Goal: Task Accomplishment & Management: Use online tool/utility

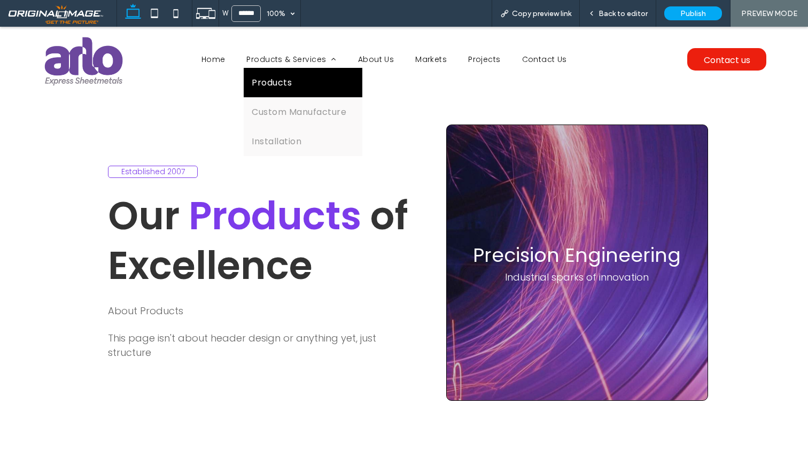
click at [278, 77] on span "Products" at bounding box center [272, 82] width 40 height 13
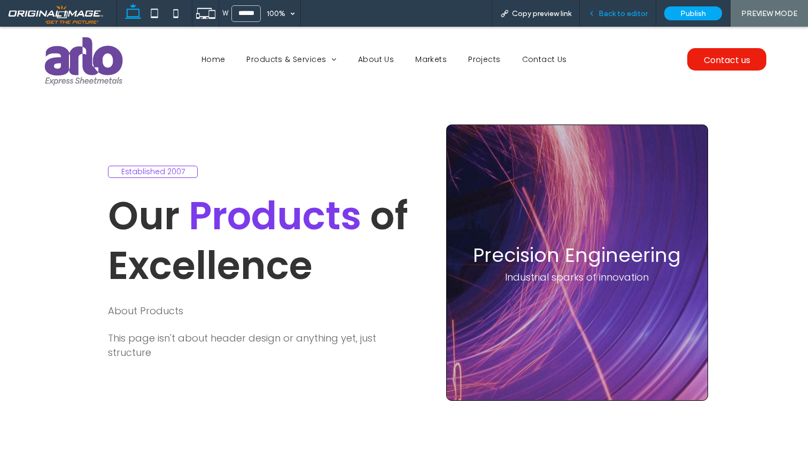
click at [621, 13] on span "Back to editor" at bounding box center [622, 13] width 49 height 9
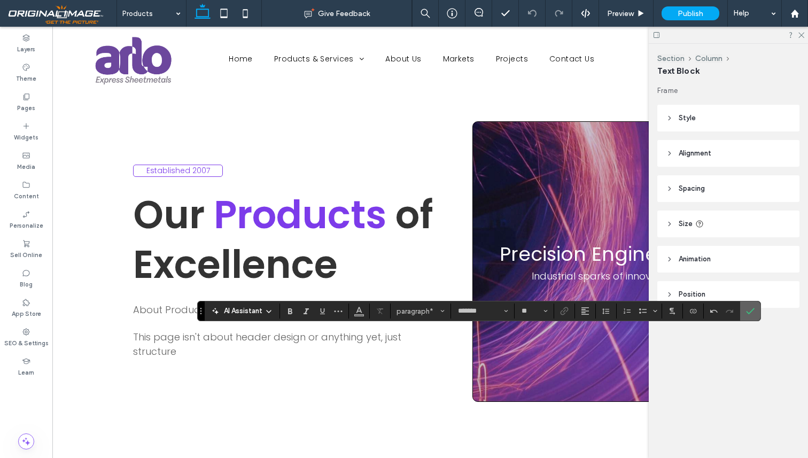
click at [756, 310] on label "Confirm" at bounding box center [750, 310] width 16 height 19
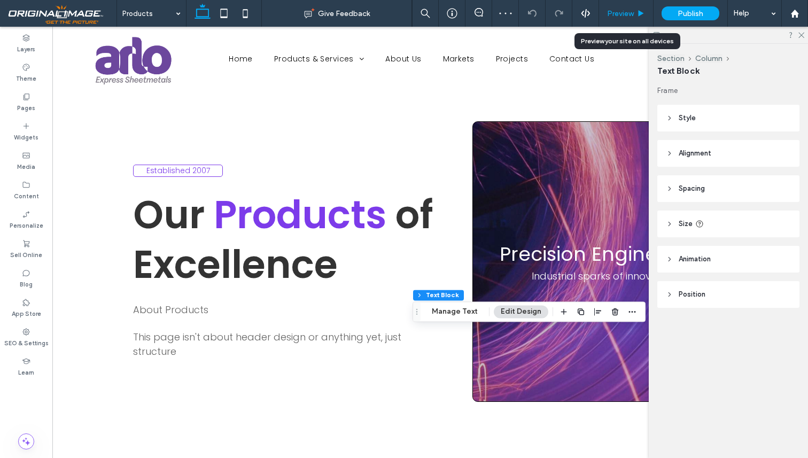
click at [619, 6] on div "Preview" at bounding box center [626, 13] width 55 height 27
click at [631, 9] on span "Preview" at bounding box center [620, 13] width 27 height 9
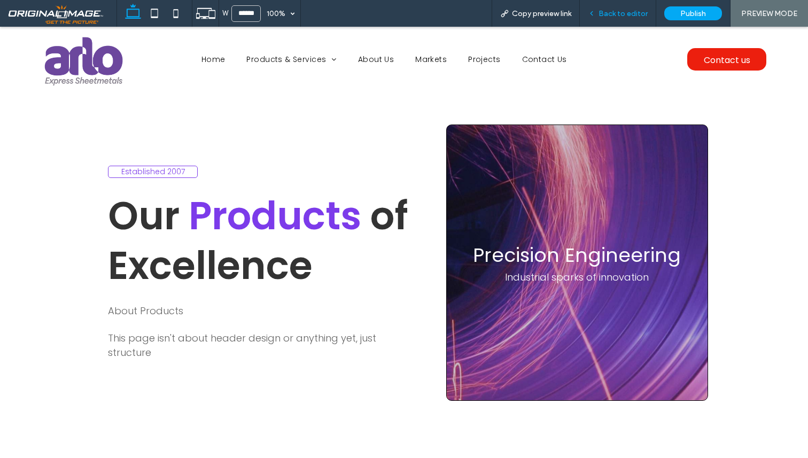
click at [610, 8] on div "Back to editor" at bounding box center [618, 13] width 76 height 27
click at [632, 14] on span "Back to editor" at bounding box center [622, 13] width 49 height 9
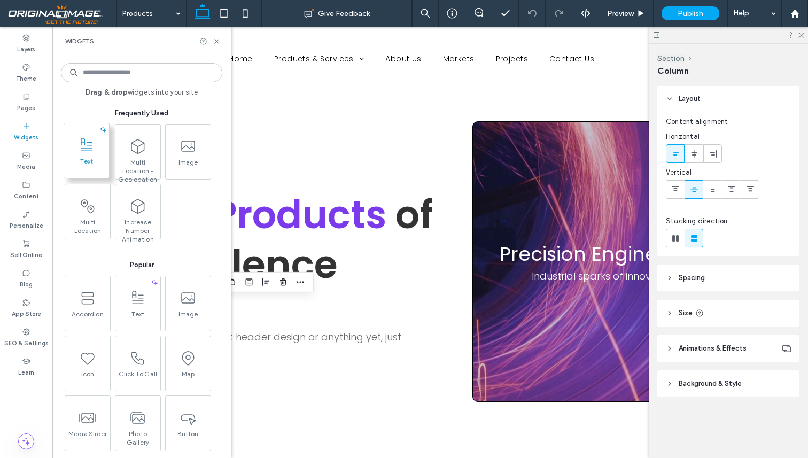
click at [88, 168] on span "Text" at bounding box center [86, 164] width 45 height 15
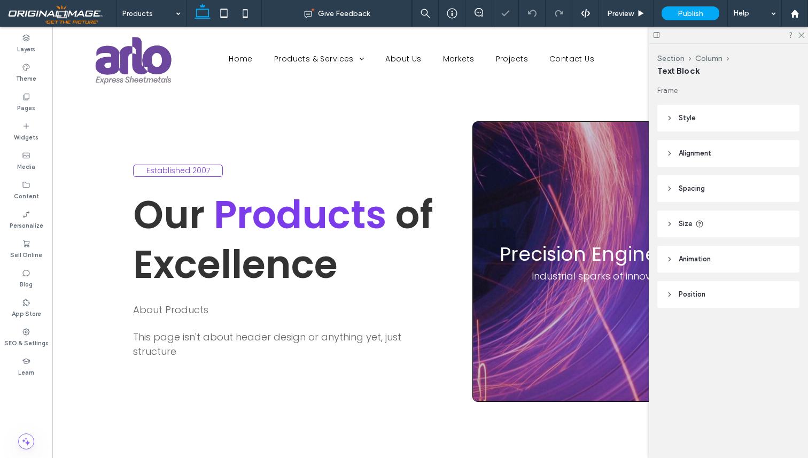
type input "*******"
type input "**"
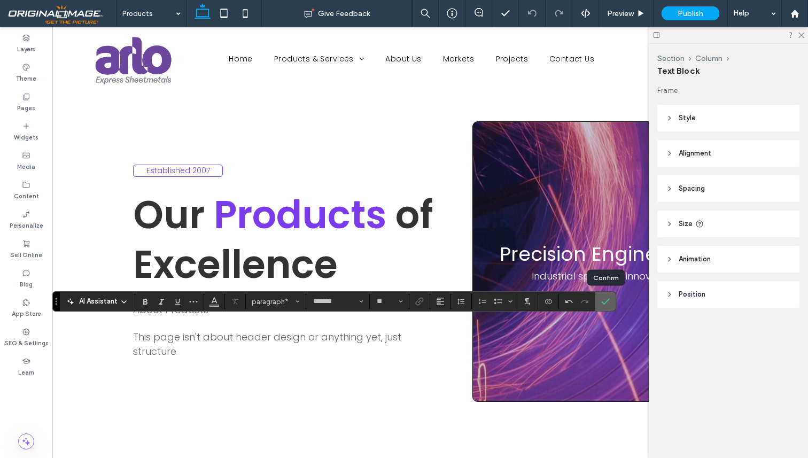
click at [607, 307] on span "Confirm" at bounding box center [605, 301] width 9 height 18
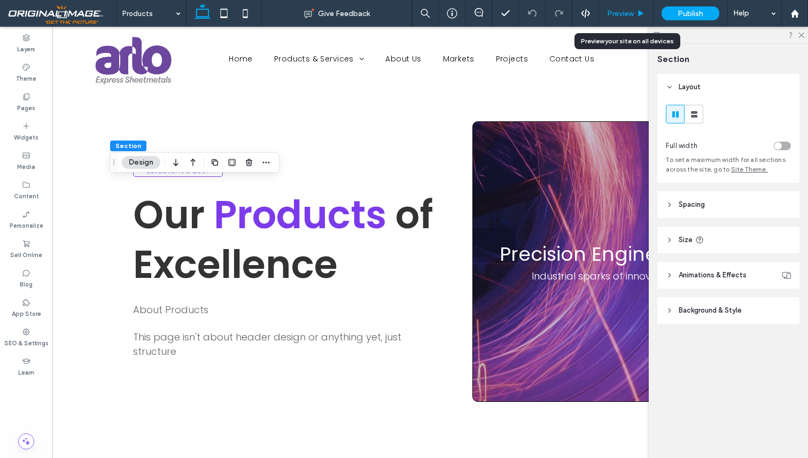
click at [625, 6] on div "Preview" at bounding box center [626, 13] width 55 height 27
click at [625, 15] on span "Preview" at bounding box center [620, 13] width 27 height 9
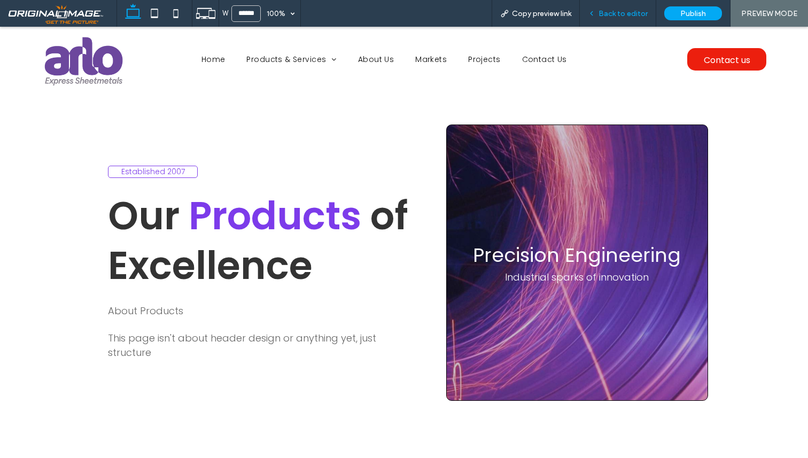
click at [622, 10] on span "Back to editor" at bounding box center [622, 13] width 49 height 9
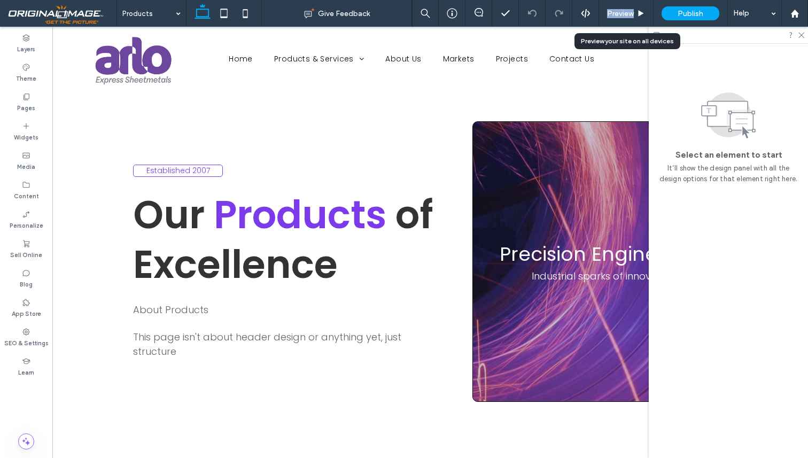
click at [622, 10] on span "Preview" at bounding box center [620, 13] width 27 height 9
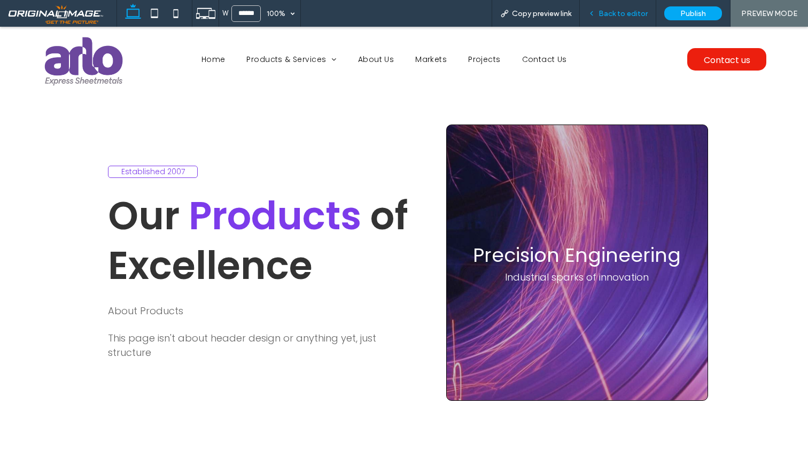
click at [616, 10] on span "Back to editor" at bounding box center [622, 13] width 49 height 9
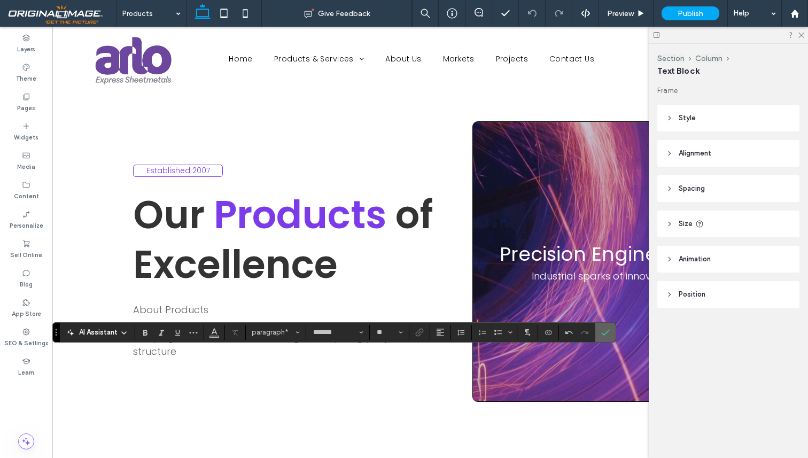
click at [607, 334] on icon "Confirm" at bounding box center [605, 332] width 9 height 9
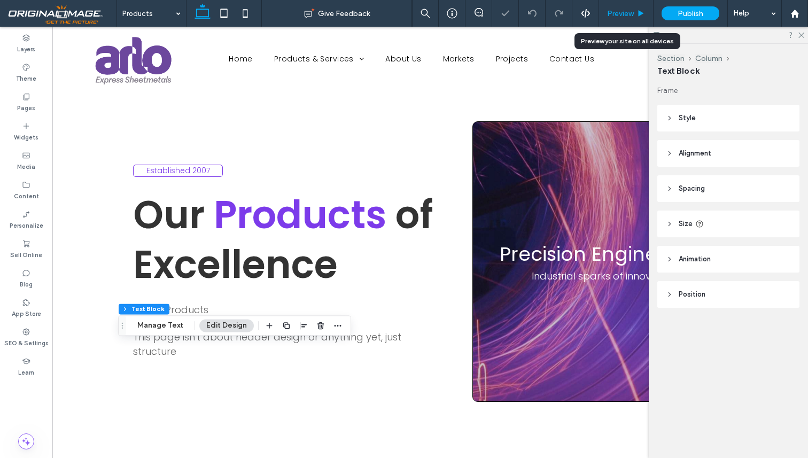
click at [620, 12] on span "Preview" at bounding box center [620, 13] width 27 height 9
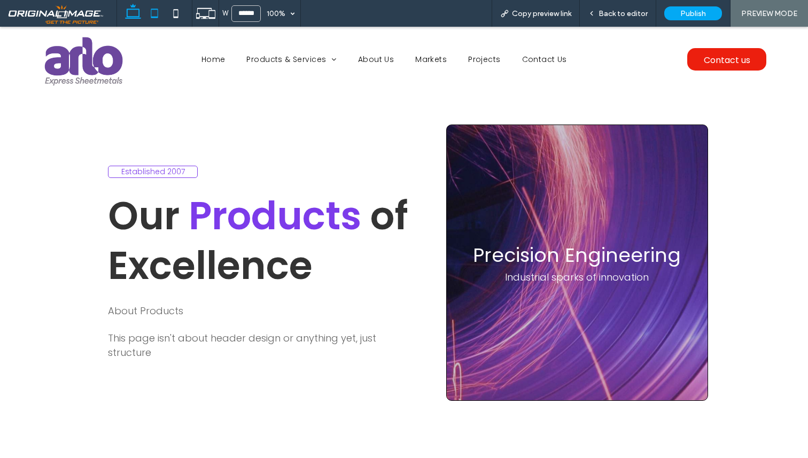
click at [153, 13] on icon at bounding box center [154, 13] width 21 height 21
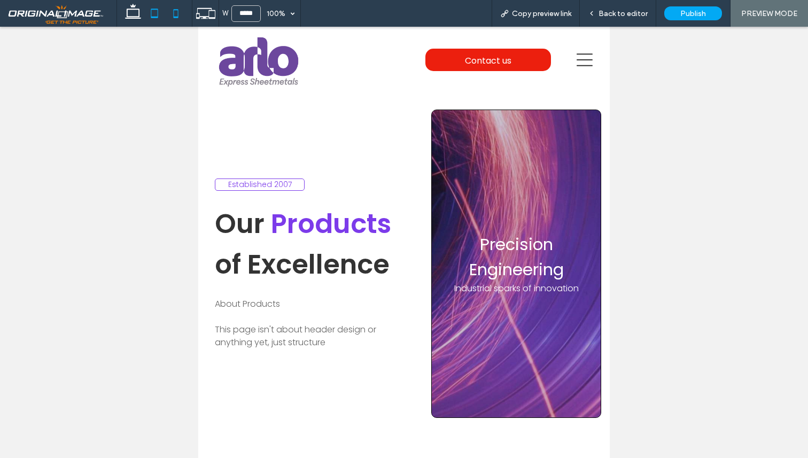
click at [176, 15] on icon at bounding box center [175, 13] width 21 height 21
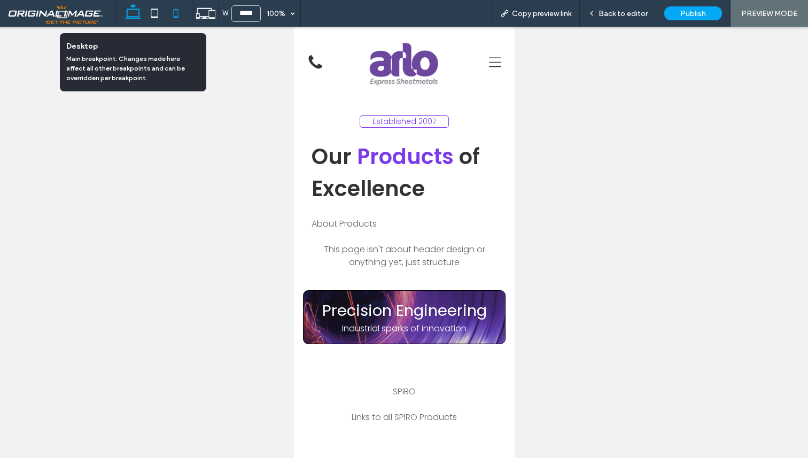
click at [131, 11] on icon at bounding box center [132, 13] width 21 height 21
type input "******"
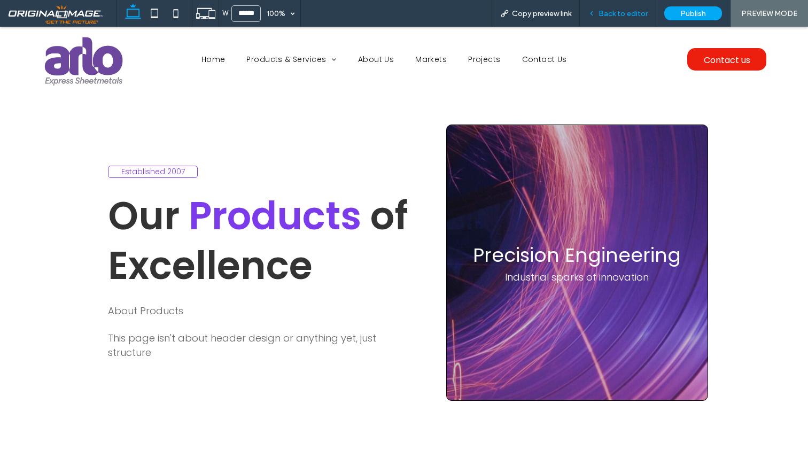
click at [628, 17] on span "Back to editor" at bounding box center [622, 13] width 49 height 9
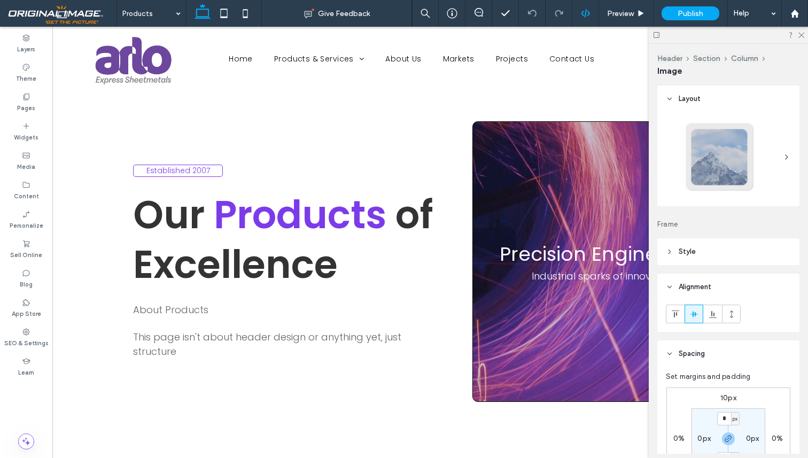
type input "***"
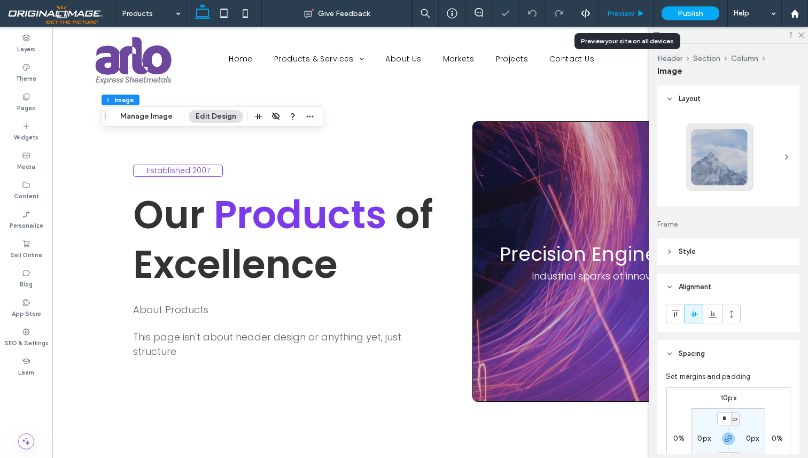
click at [624, 20] on div "Preview" at bounding box center [626, 13] width 55 height 27
click at [627, 19] on div "Preview" at bounding box center [626, 13] width 55 height 27
click at [627, 13] on span "Preview" at bounding box center [620, 13] width 27 height 9
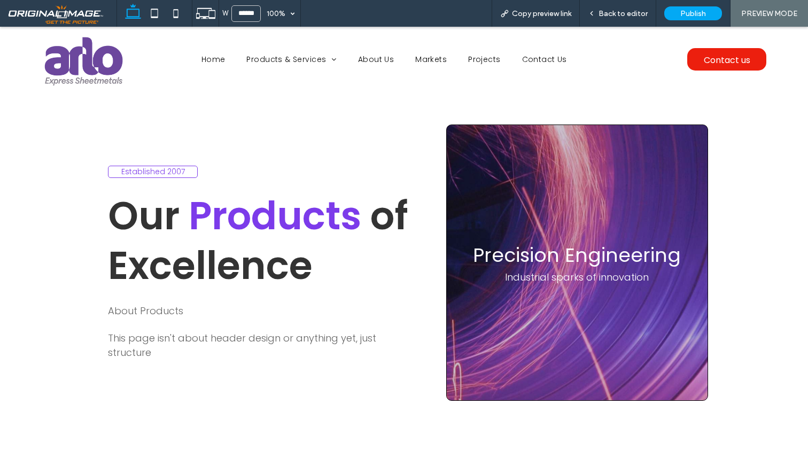
click at [286, 111] on div at bounding box center [404, 229] width 808 height 458
click at [617, 9] on span "Back to editor" at bounding box center [622, 13] width 49 height 9
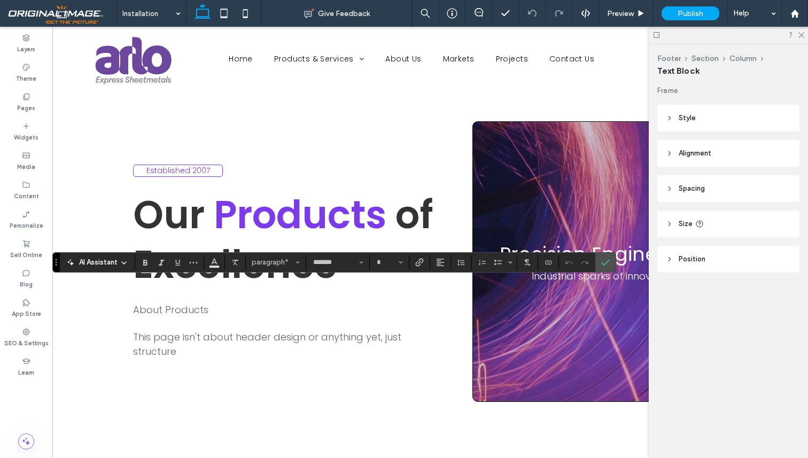
type input "**"
click at [608, 267] on span "Confirm" at bounding box center [605, 262] width 9 height 18
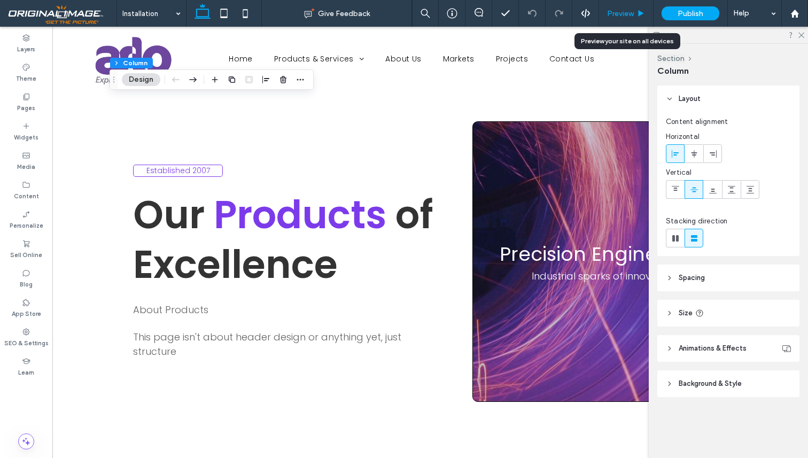
click at [616, 21] on div "Preview" at bounding box center [626, 13] width 55 height 27
click at [622, 11] on span "Preview" at bounding box center [620, 13] width 27 height 9
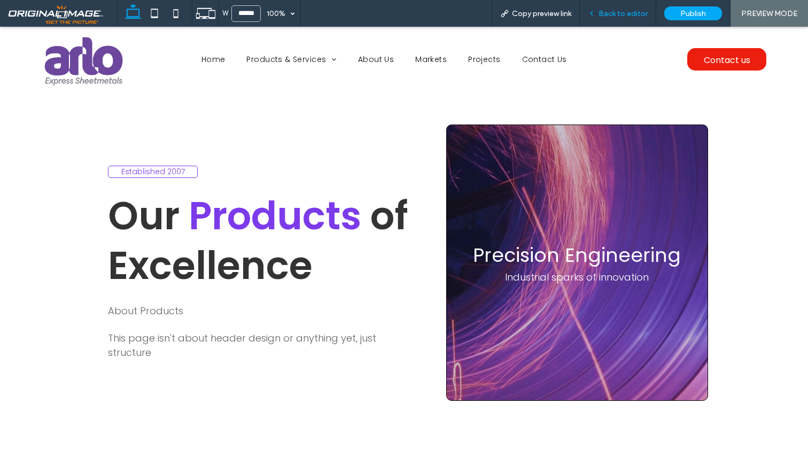
click at [624, 12] on span "Back to editor" at bounding box center [622, 13] width 49 height 9
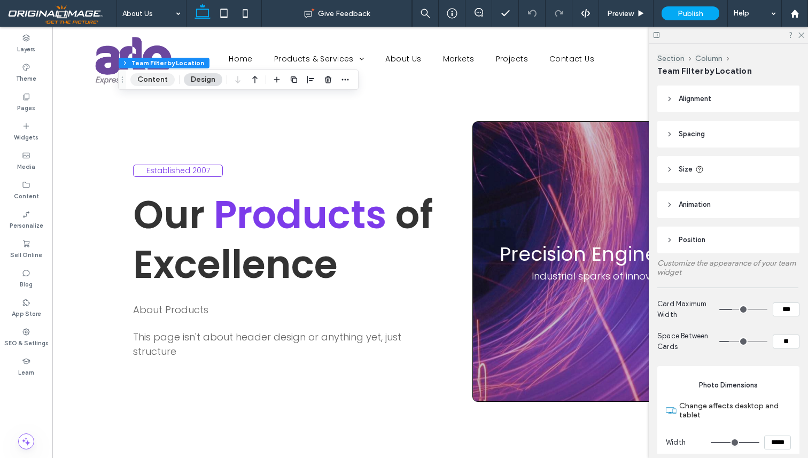
click at [144, 83] on button "Content" at bounding box center [152, 79] width 44 height 13
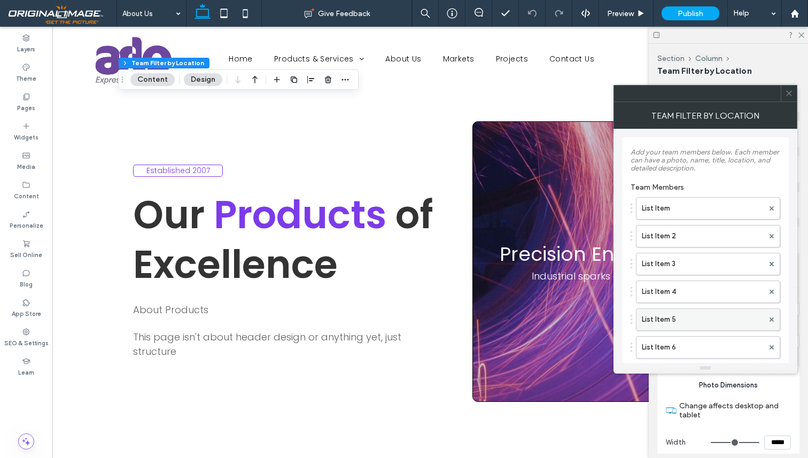
click at [666, 324] on label "List Item 5" at bounding box center [703, 319] width 122 height 21
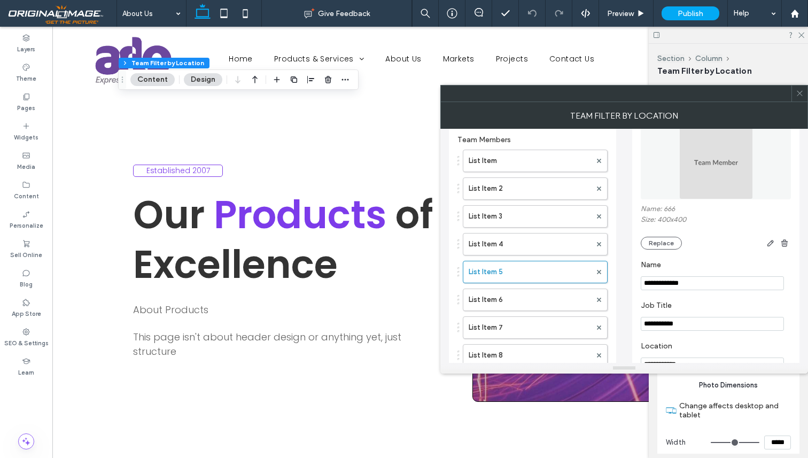
scroll to position [55, 0]
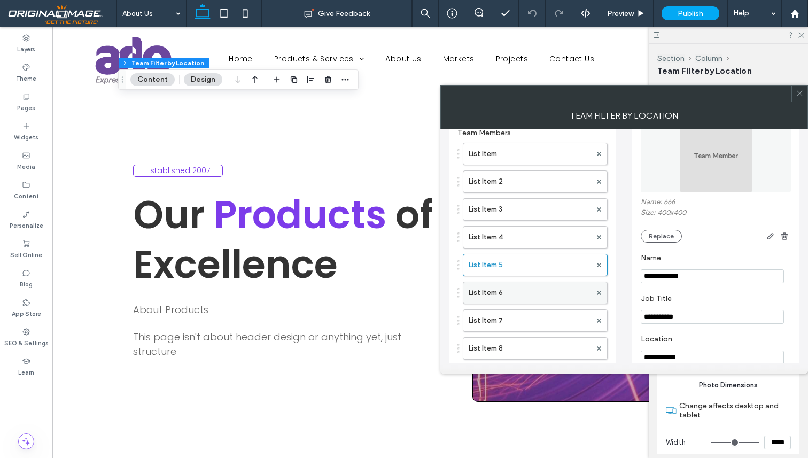
click at [483, 296] on label "List Item 6" at bounding box center [530, 292] width 122 height 21
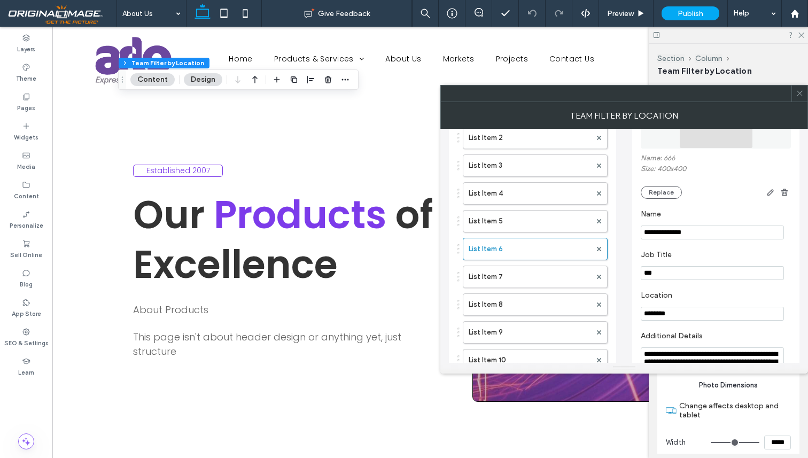
scroll to position [193, 0]
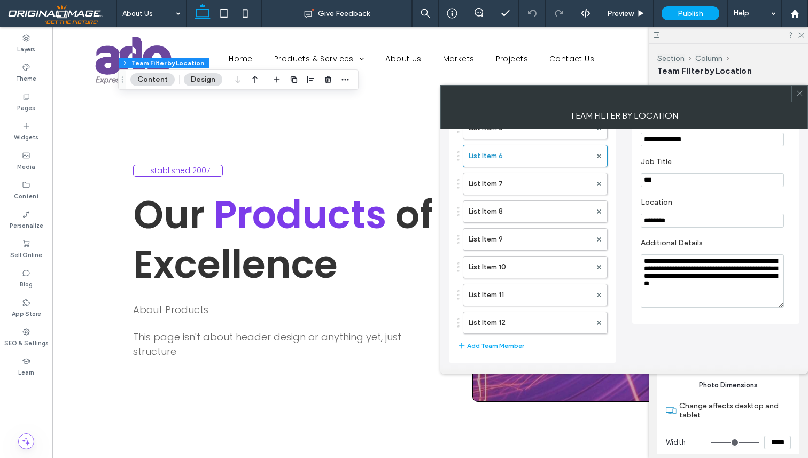
drag, startPoint x: 689, startPoint y: 304, endPoint x: 624, endPoint y: 251, distance: 84.3
click at [624, 251] on div "**********" at bounding box center [624, 149] width 351 height 425
click at [800, 96] on icon at bounding box center [800, 93] width 8 height 8
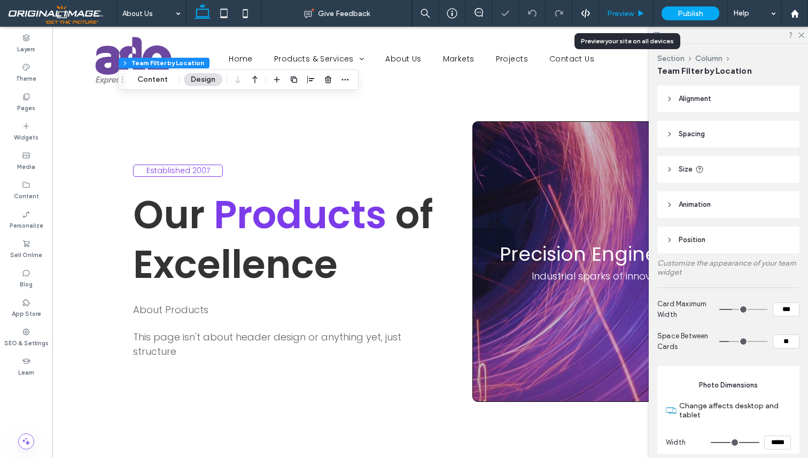
click at [620, 16] on span "Preview" at bounding box center [620, 13] width 27 height 9
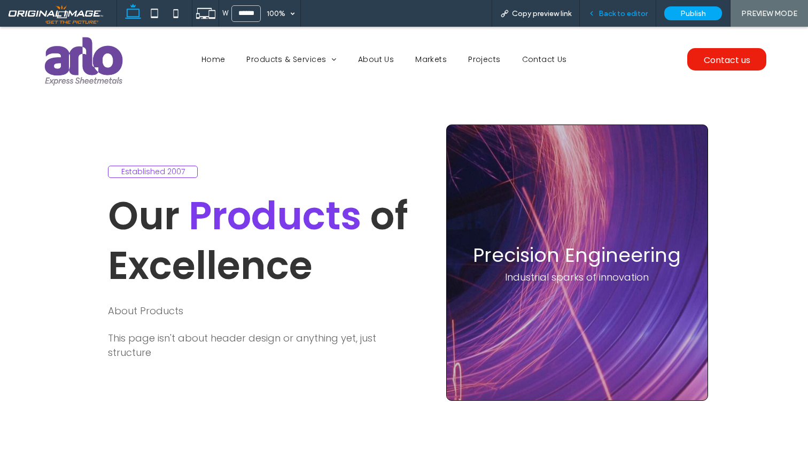
click at [627, 7] on div "Back to editor" at bounding box center [618, 13] width 76 height 27
click at [631, 13] on span "Back to editor" at bounding box center [622, 13] width 49 height 9
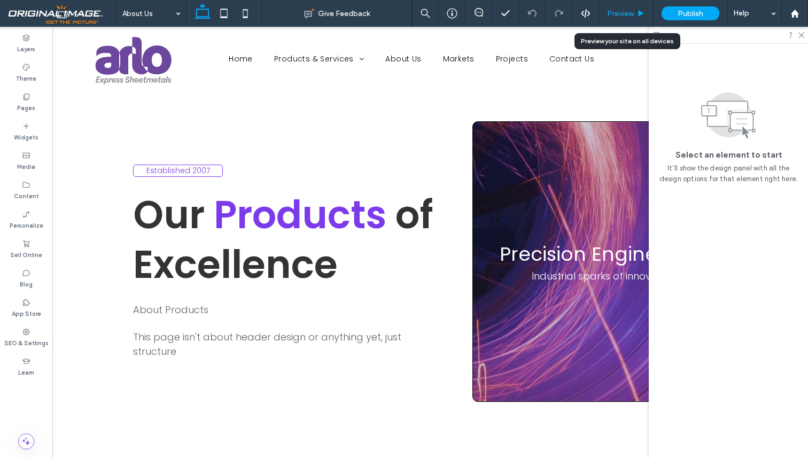
click at [628, 9] on span "Preview" at bounding box center [620, 13] width 27 height 9
